Goal: Transaction & Acquisition: Purchase product/service

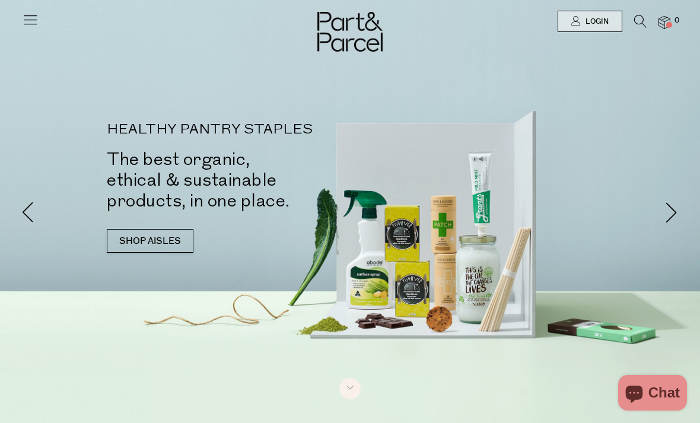
click at [587, 31] on link "Login" at bounding box center [589, 21] width 65 height 21
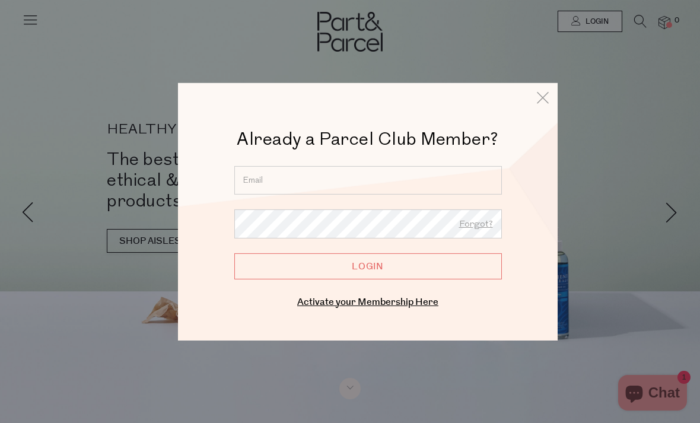
click at [325, 279] on div "Forgot? Login Enter your email below to receive a password reset link. Submit C…" at bounding box center [367, 221] width 267 height 113
click at [321, 305] on link "Activate your Membership Here" at bounding box center [367, 302] width 141 height 14
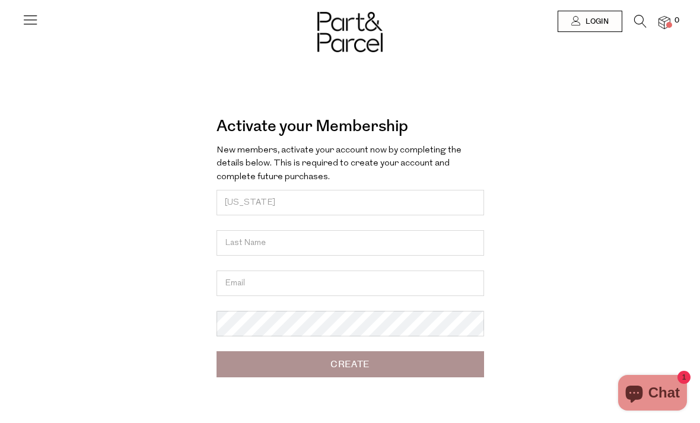
type input "Georgia"
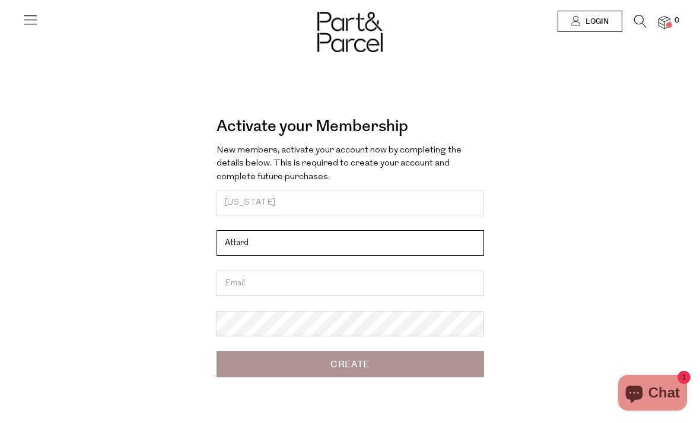
type input "Attard"
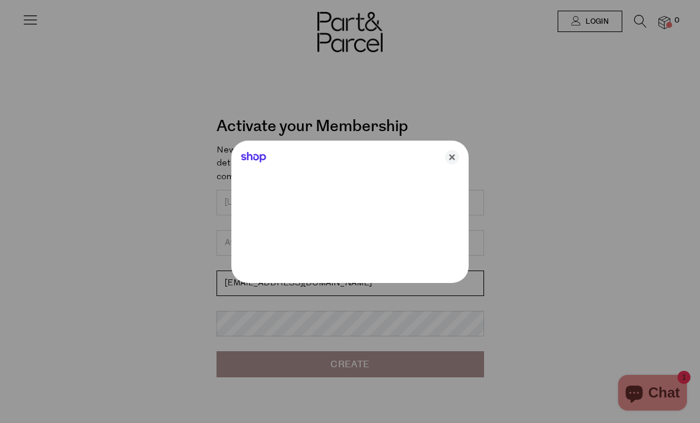
type input "georgiarattard@gmail.com"
click at [598, 15] on div at bounding box center [350, 211] width 700 height 423
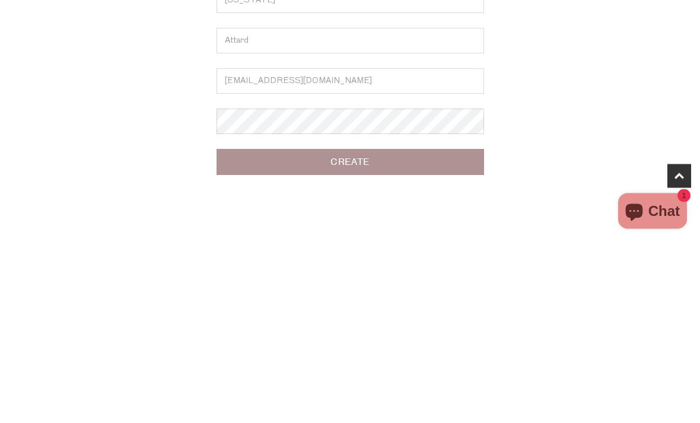
scroll to position [40, 0]
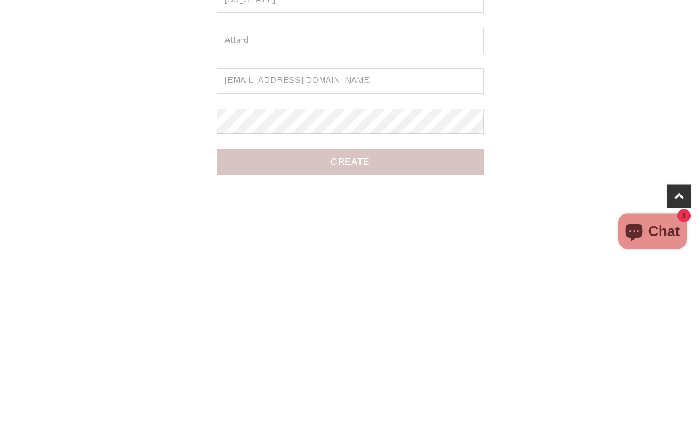
click at [431, 311] on input "Create" at bounding box center [349, 324] width 267 height 26
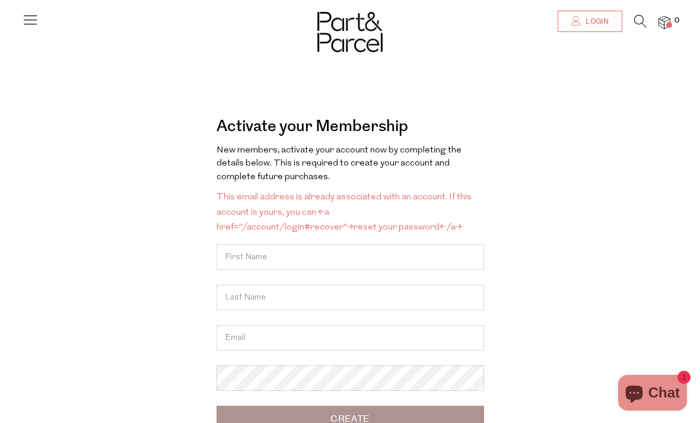
click at [594, 13] on link "Login" at bounding box center [589, 21] width 65 height 21
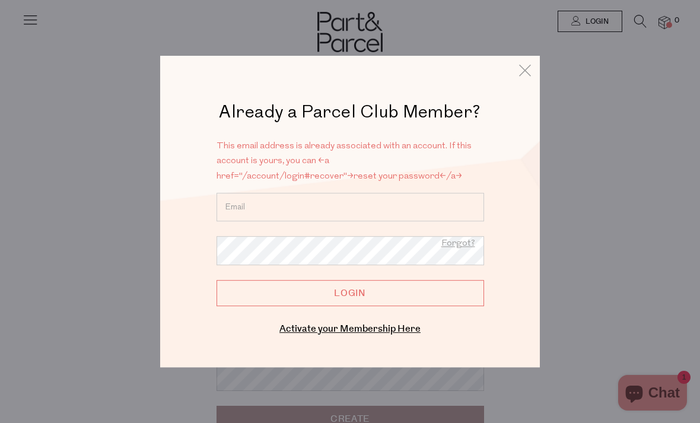
click at [246, 201] on input "email" at bounding box center [349, 207] width 267 height 28
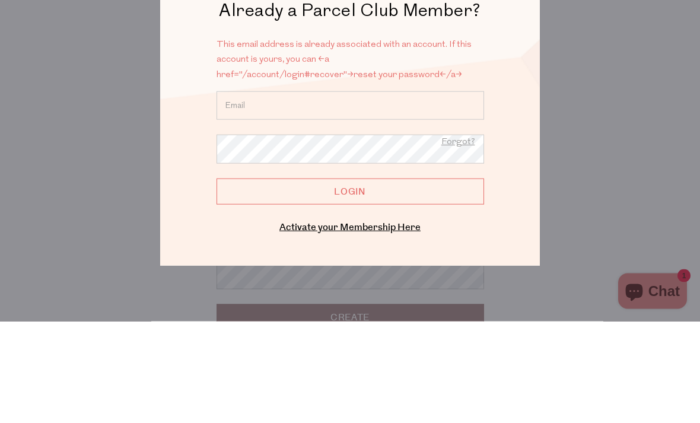
type input "georgiarattard@gmail.com"
click at [350, 280] on input "Login" at bounding box center [349, 293] width 267 height 26
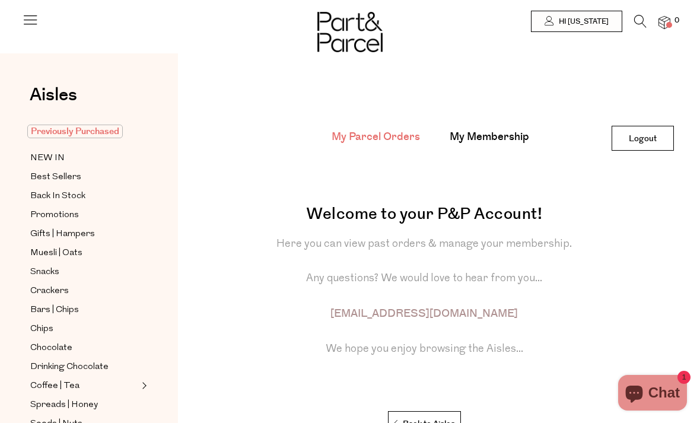
click at [82, 131] on span "Previously Purchased" at bounding box center [74, 132] width 95 height 14
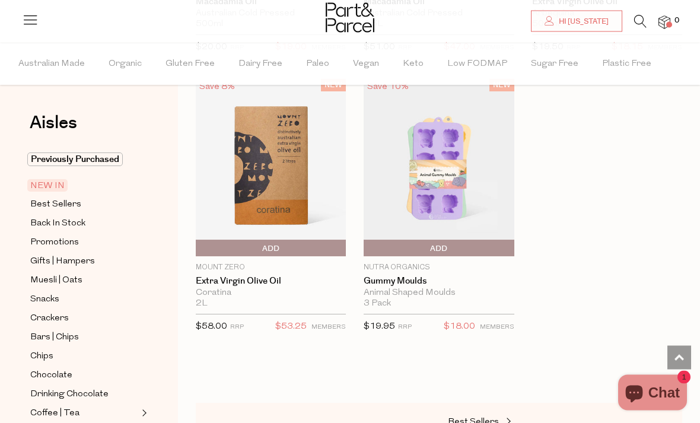
scroll to position [1771, 0]
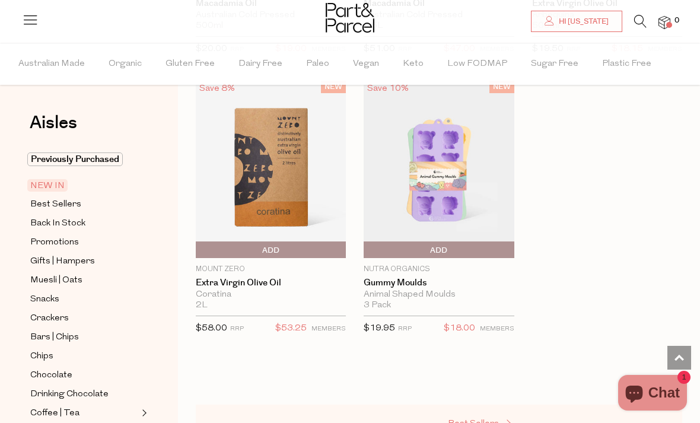
click at [480, 419] on span "Best Sellers" at bounding box center [473, 423] width 51 height 9
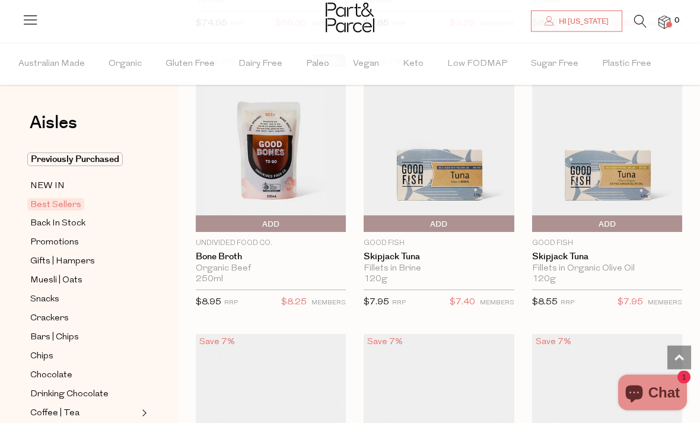
scroll to position [1238, 0]
click at [457, 225] on span "Add To Parcel" at bounding box center [439, 224] width 144 height 18
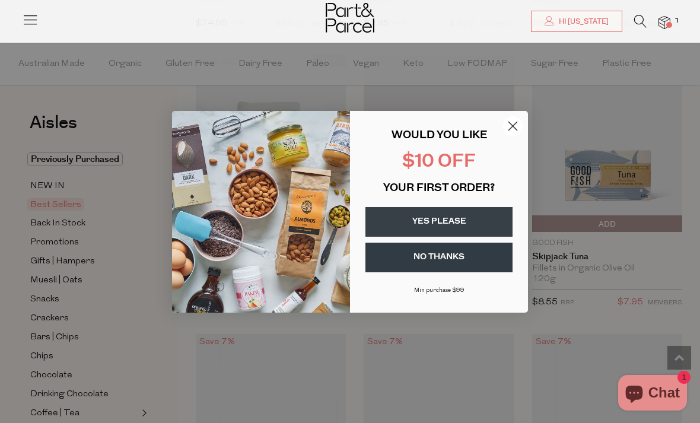
click at [499, 201] on div "YOUR FIRST ORDER?" at bounding box center [439, 188] width 154 height 25
click at [458, 237] on button "YES PLEASE" at bounding box center [438, 222] width 147 height 30
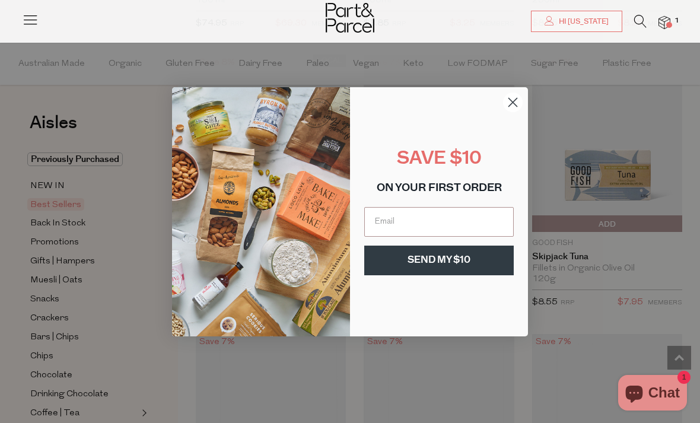
scroll to position [1238, 0]
type input "[EMAIL_ADDRESS][DOMAIN_NAME]"
click at [479, 275] on button "SEND MY $10" at bounding box center [438, 261] width 149 height 30
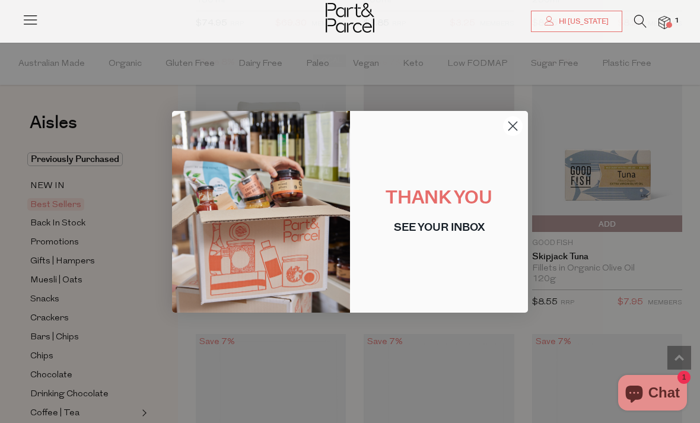
click at [508, 135] on circle "Close dialog" at bounding box center [513, 126] width 20 height 20
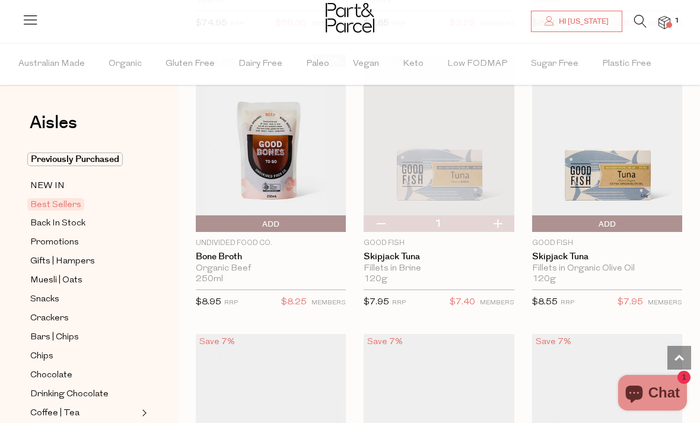
click at [498, 217] on button "button" at bounding box center [497, 223] width 34 height 17
type input "2"
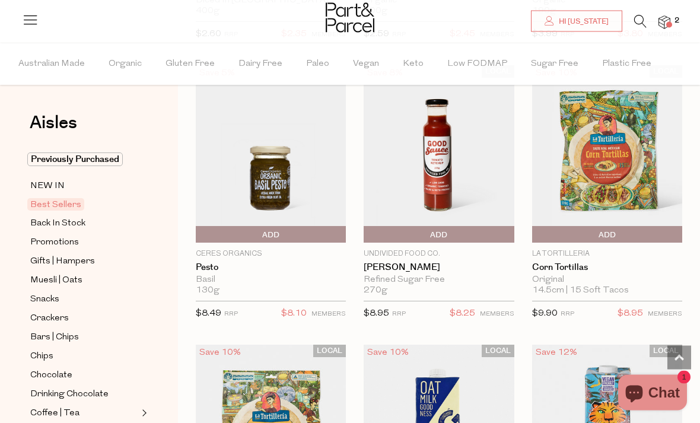
scroll to position [2626, 0]
click at [367, 231] on span "Add To Parcel" at bounding box center [367, 235] width 0 height 18
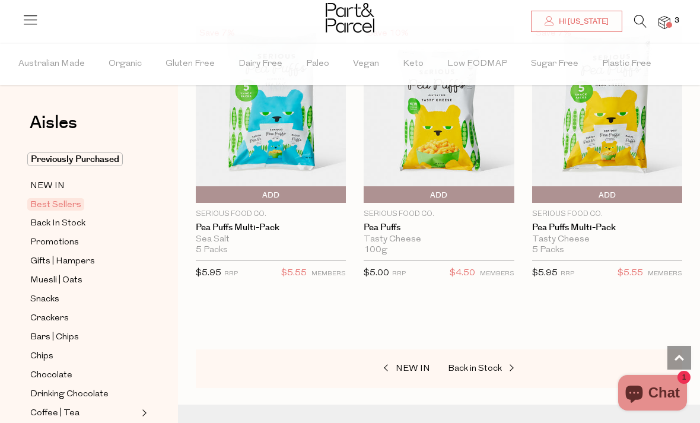
scroll to position [3783, 0]
click at [476, 365] on span "Back in Stock" at bounding box center [475, 369] width 54 height 9
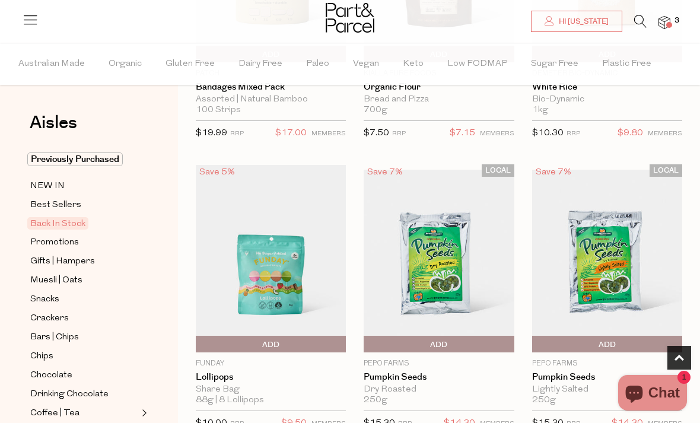
scroll to position [596, 0]
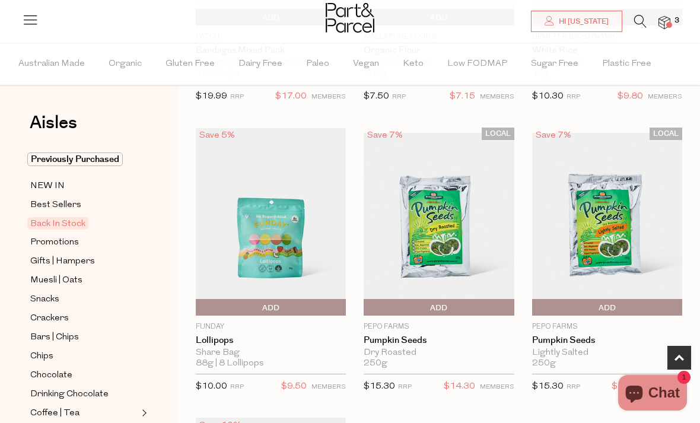
click at [288, 305] on span "Add To Parcel" at bounding box center [271, 308] width 144 height 18
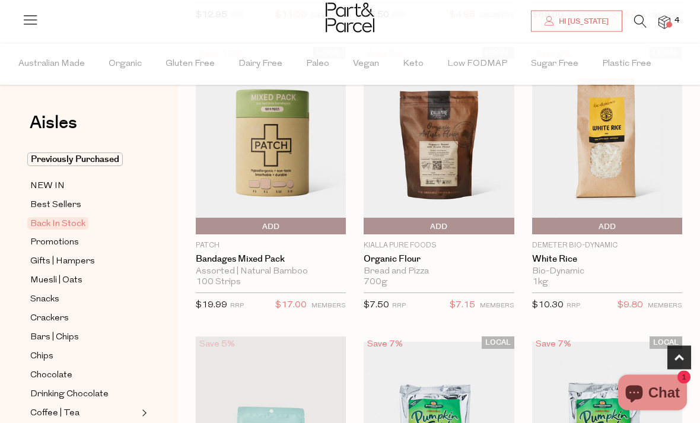
scroll to position [387, 0]
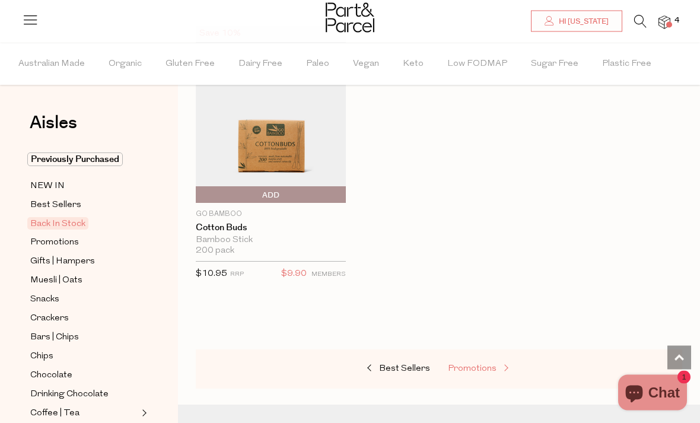
click at [488, 365] on span "Promotions" at bounding box center [472, 369] width 49 height 9
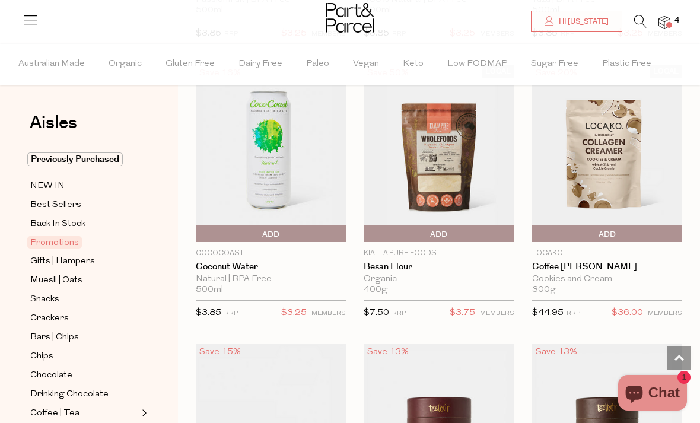
scroll to position [927, 0]
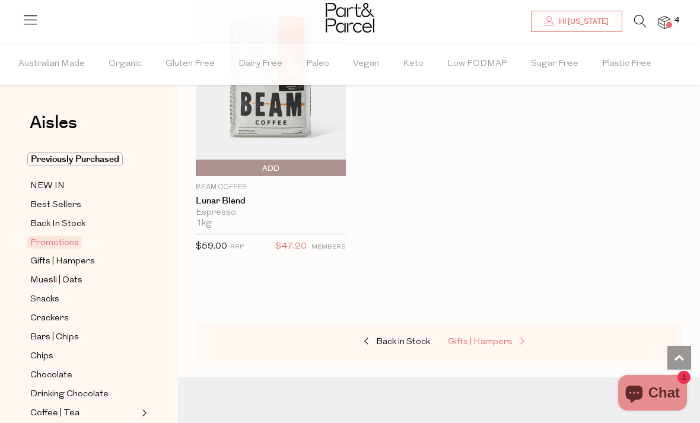
click at [485, 337] on span "Gifts | Hampers" at bounding box center [480, 341] width 65 height 9
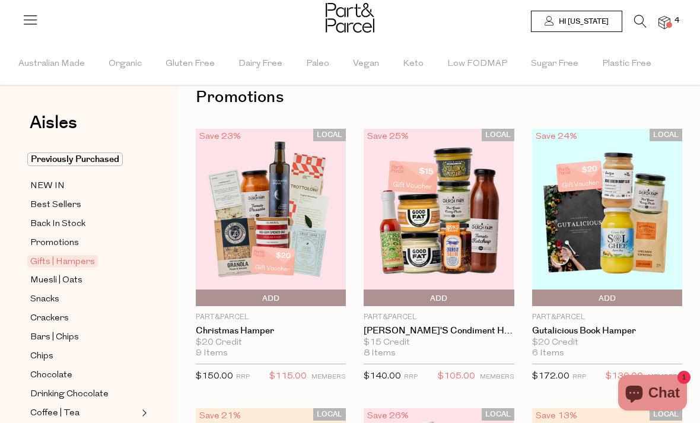
scroll to position [29, 0]
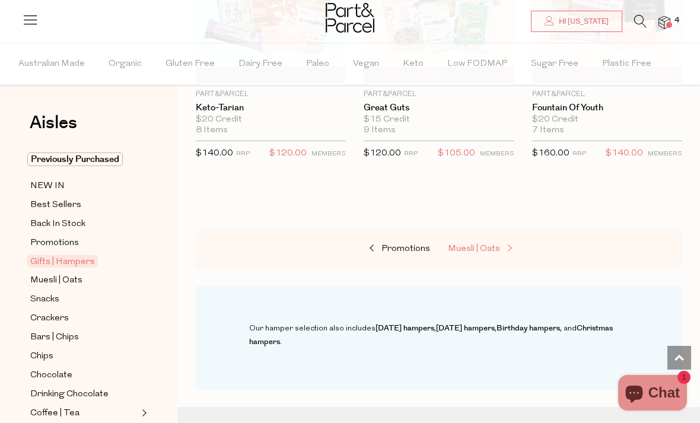
click at [484, 246] on span "Muesli | Oats" at bounding box center [474, 248] width 52 height 9
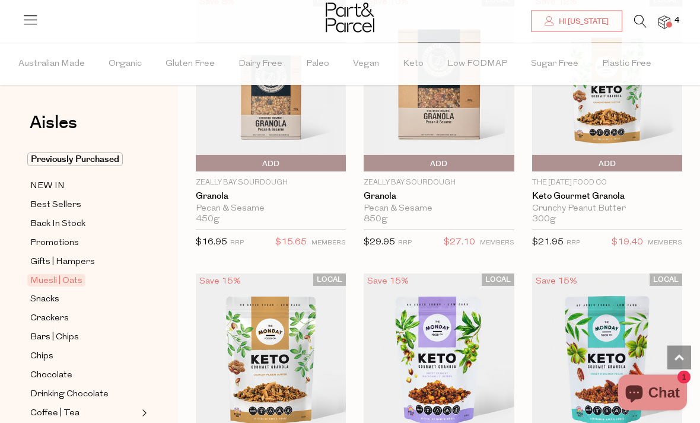
scroll to position [3254, 0]
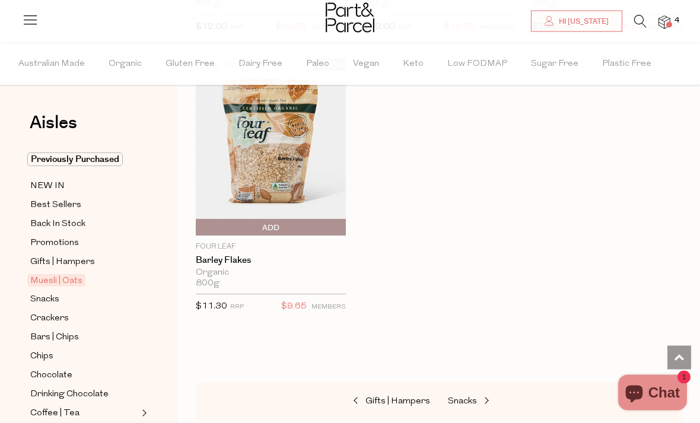
scroll to position [4864, 0]
click at [469, 399] on div "Gifts | Hampers Snacks" at bounding box center [439, 402] width 486 height 39
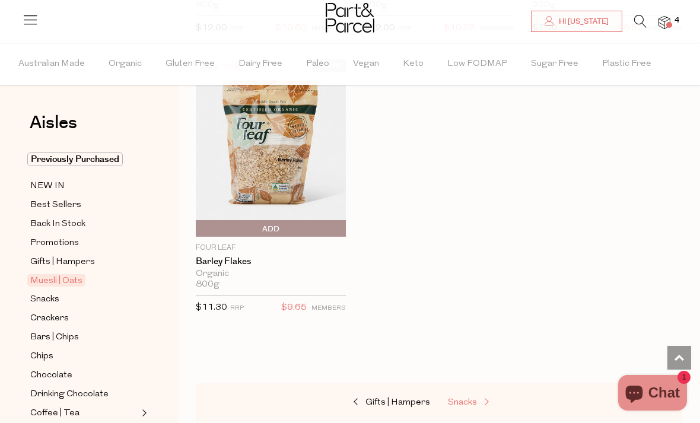
click at [465, 398] on span "Snacks" at bounding box center [462, 402] width 29 height 9
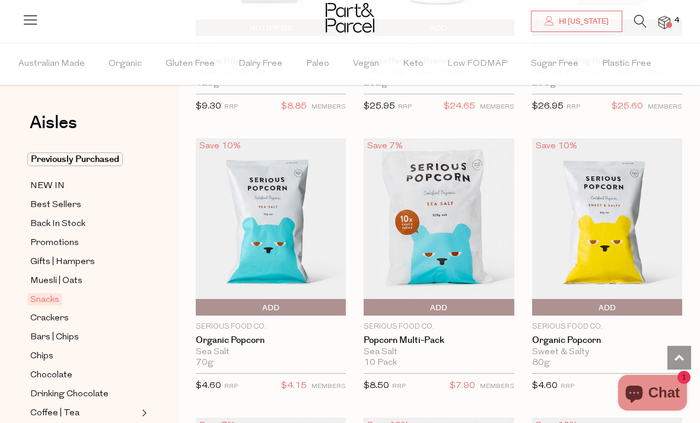
scroll to position [3942, 0]
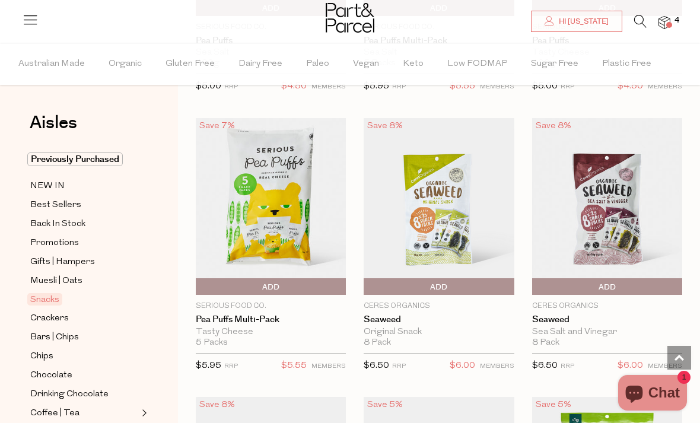
scroll to position [4599, 0]
